Goal: Navigation & Orientation: Find specific page/section

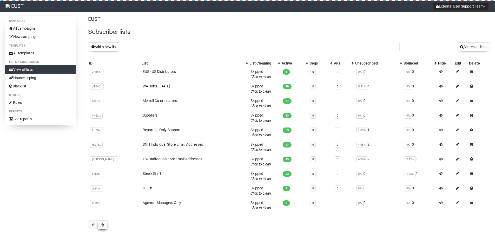
click at [101, 225] on span at bounding box center [102, 225] width 3 height 4
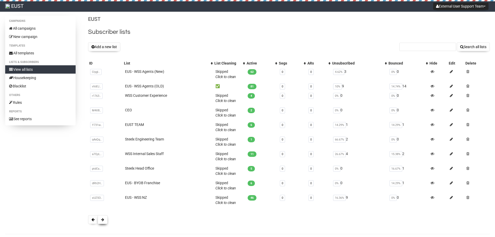
click at [103, 219] on span at bounding box center [102, 220] width 3 height 4
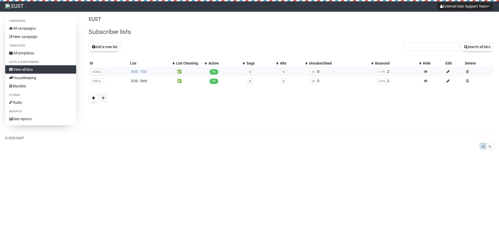
click at [142, 71] on link "EUS - TSC" at bounding box center [139, 71] width 16 height 4
